Goal: Check status: Check status

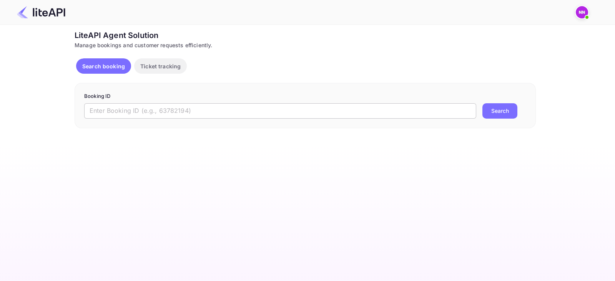
drag, startPoint x: 204, startPoint y: 108, endPoint x: 203, endPoint y: 112, distance: 3.9
click at [203, 112] on input "text" at bounding box center [280, 110] width 392 height 15
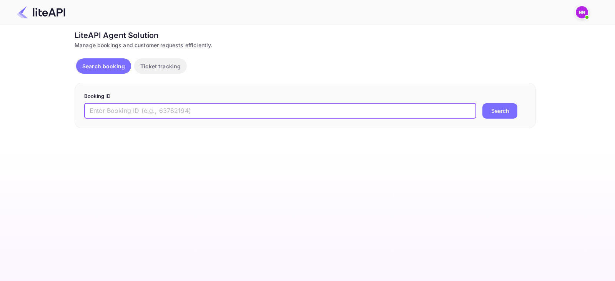
paste input "5523351"
type input "5523351"
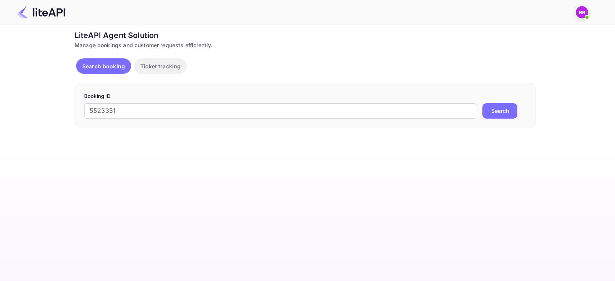
click at [501, 115] on button "Search" at bounding box center [499, 110] width 35 height 15
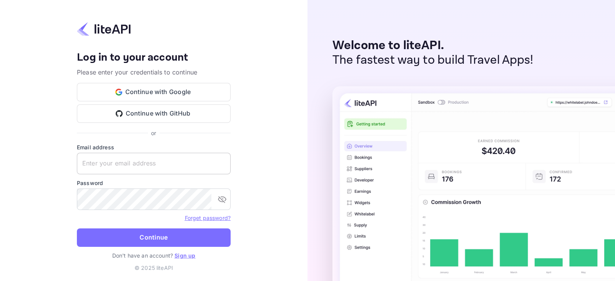
click at [152, 163] on input "text" at bounding box center [154, 164] width 154 height 22
type input "password@tbo.com"
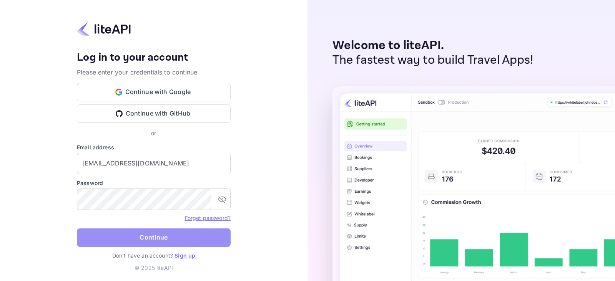
click at [181, 235] on button "Continue" at bounding box center [154, 238] width 154 height 18
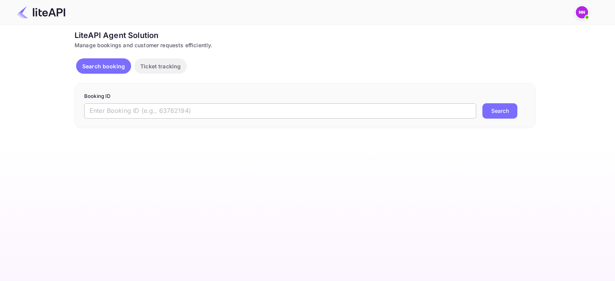
click at [237, 110] on input "text" at bounding box center [280, 110] width 392 height 15
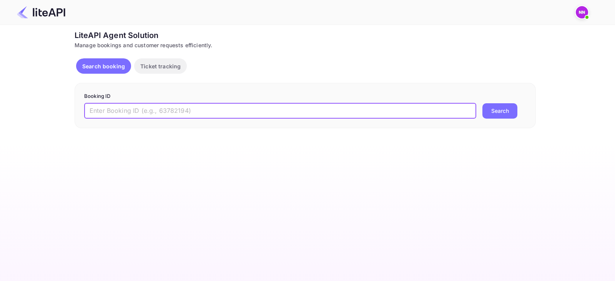
paste input "5523351"
type input "5523351"
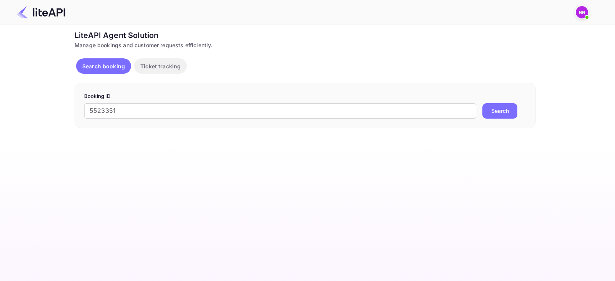
click at [496, 109] on button "Search" at bounding box center [499, 110] width 35 height 15
click at [184, 115] on input "text" at bounding box center [280, 110] width 392 height 15
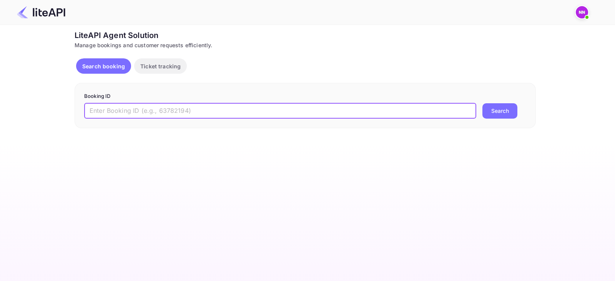
paste input "0212241130315310"
type input "0212241130315310"
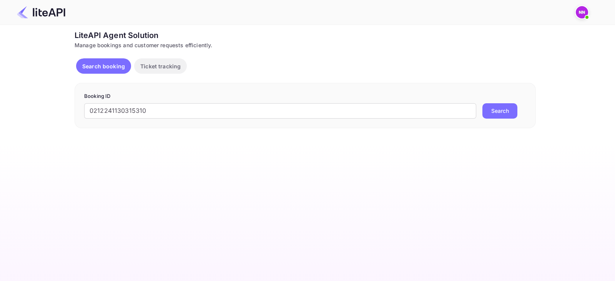
click at [500, 110] on button "Search" at bounding box center [499, 110] width 35 height 15
click at [160, 65] on p "Ticket tracking" at bounding box center [160, 66] width 40 height 8
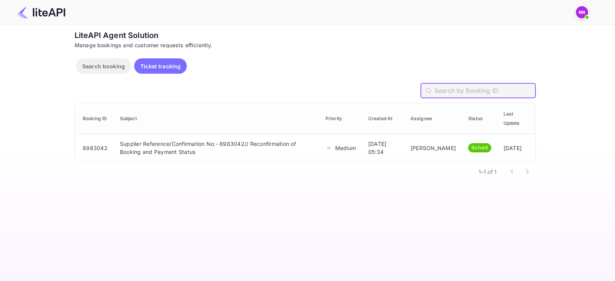
click at [471, 85] on input "text" at bounding box center [484, 90] width 101 height 15
paste input "0212241130315310"
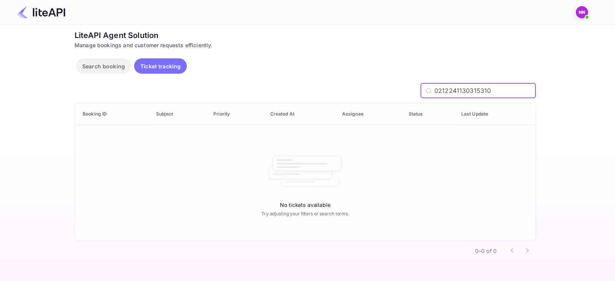
drag, startPoint x: 510, startPoint y: 89, endPoint x: 403, endPoint y: 90, distance: 107.2
click at [403, 90] on div "0212241130315310 ​" at bounding box center [305, 90] width 461 height 15
paste input "5523351"
click at [476, 92] on input "5523351" at bounding box center [484, 90] width 101 height 15
type input "5523351"
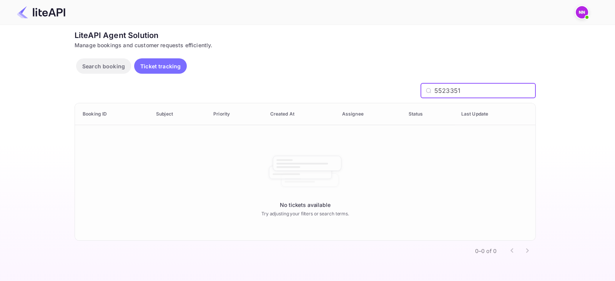
click at [92, 64] on p "Search booking" at bounding box center [103, 66] width 43 height 8
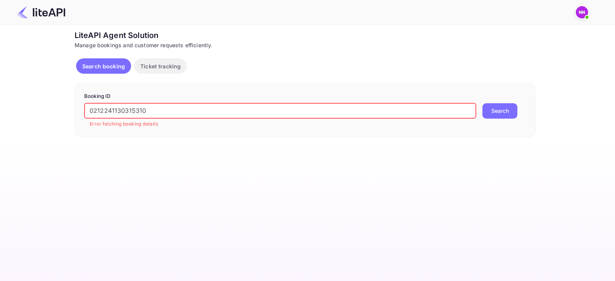
click at [215, 105] on input "0212241130315310" at bounding box center [280, 110] width 392 height 15
click at [215, 107] on input "0212241130315310" at bounding box center [280, 110] width 392 height 15
click at [321, 112] on input "0212241130315310" at bounding box center [280, 110] width 392 height 15
paste input "5523358"
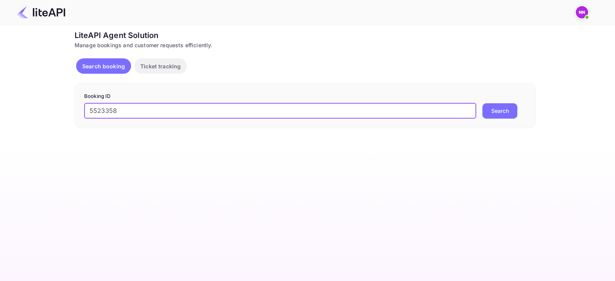
type input "5523358"
click at [497, 111] on button "Search" at bounding box center [499, 110] width 35 height 15
